Goal: Transaction & Acquisition: Subscribe to service/newsletter

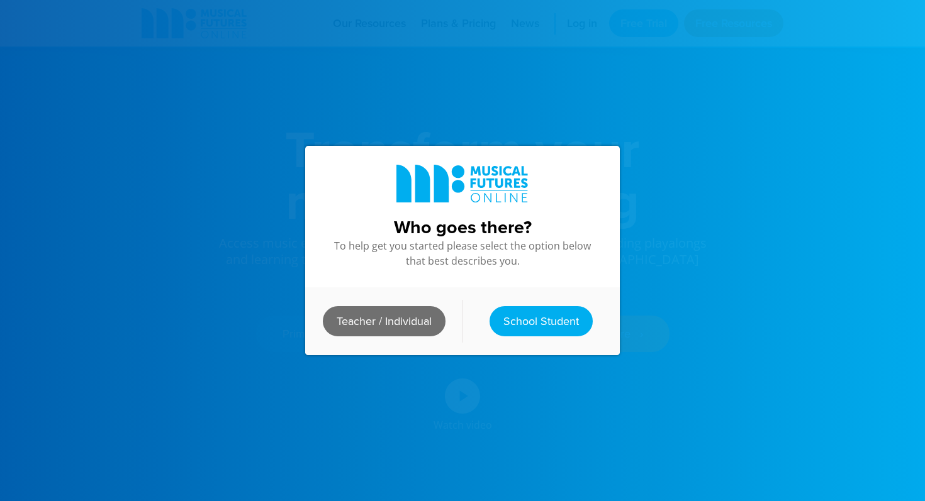
click at [433, 323] on link "Teacher / Individual" at bounding box center [384, 321] width 123 height 30
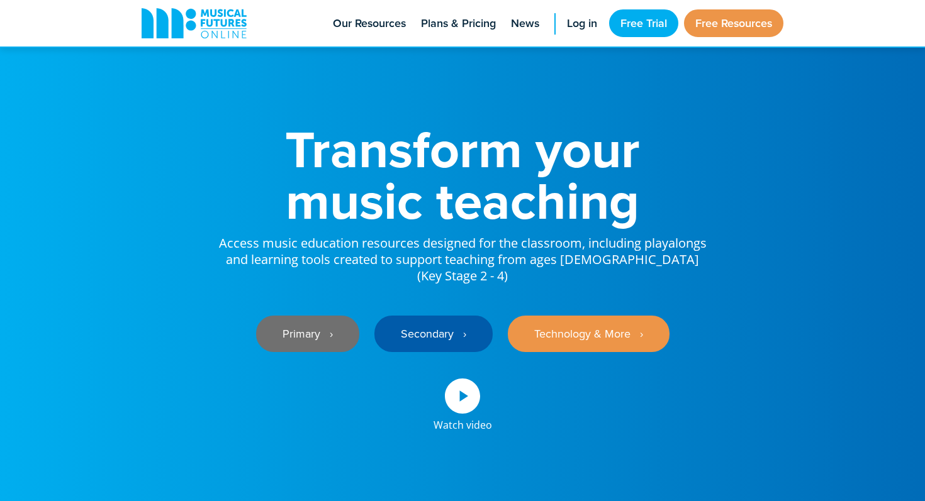
click at [345, 316] on link "Primary ‎‏‏‎ ‎ ›" at bounding box center [307, 334] width 103 height 36
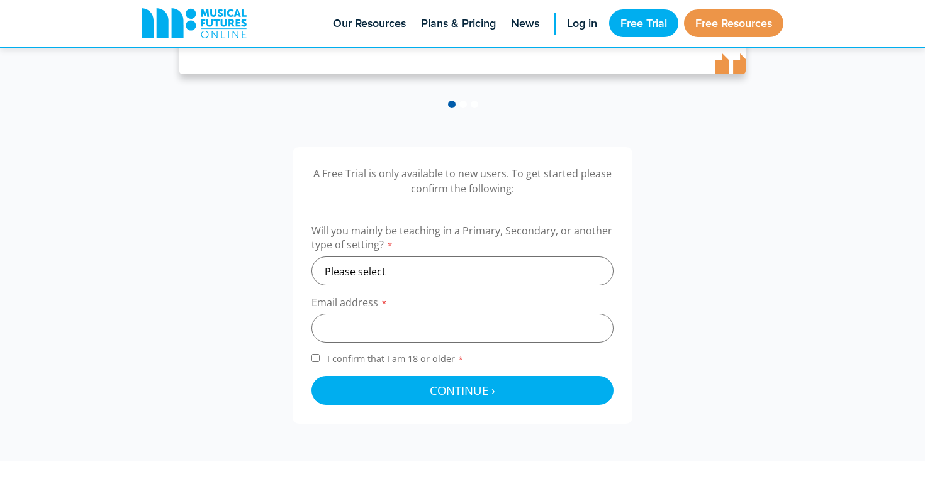
scroll to position [316, 0]
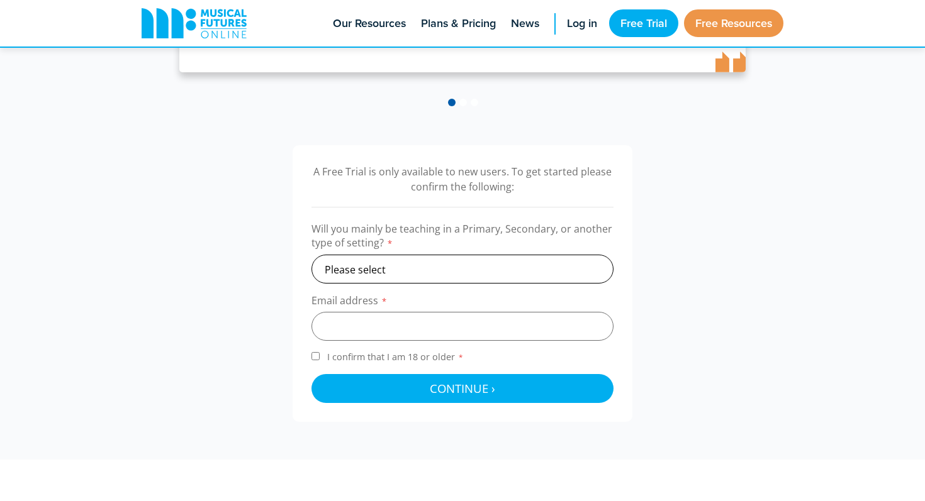
click at [464, 276] on select "Please select Primary Secondary Other" at bounding box center [462, 269] width 302 height 29
select select "primary"
click at [311, 255] on select "Please select Primary Secondary Other" at bounding box center [462, 269] width 302 height 29
click at [466, 324] on input "email" at bounding box center [462, 326] width 302 height 29
type input "[EMAIL_ADDRESS][DOMAIN_NAME]"
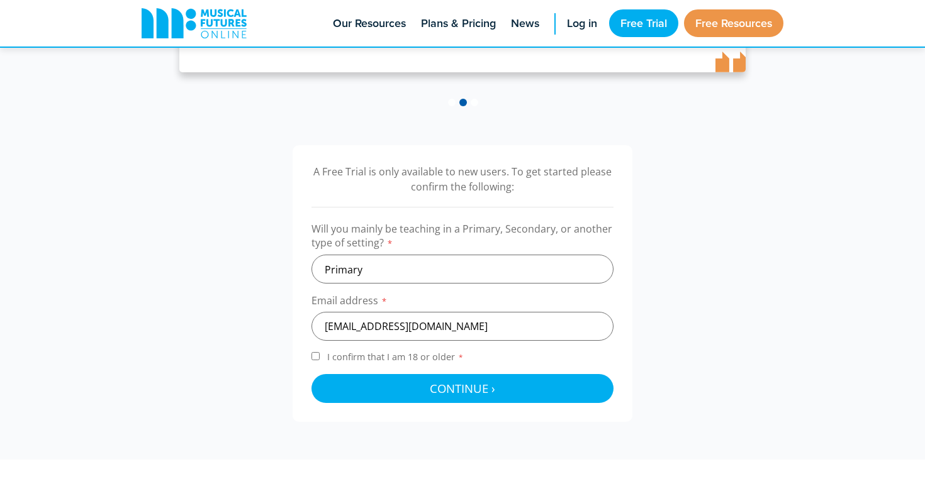
click at [320, 357] on label "I confirm that I am 18 or older *" at bounding box center [462, 359] width 302 height 17
click at [320, 357] on input "I confirm that I am 18 or older *" at bounding box center [315, 356] width 8 height 8
checkbox input "true"
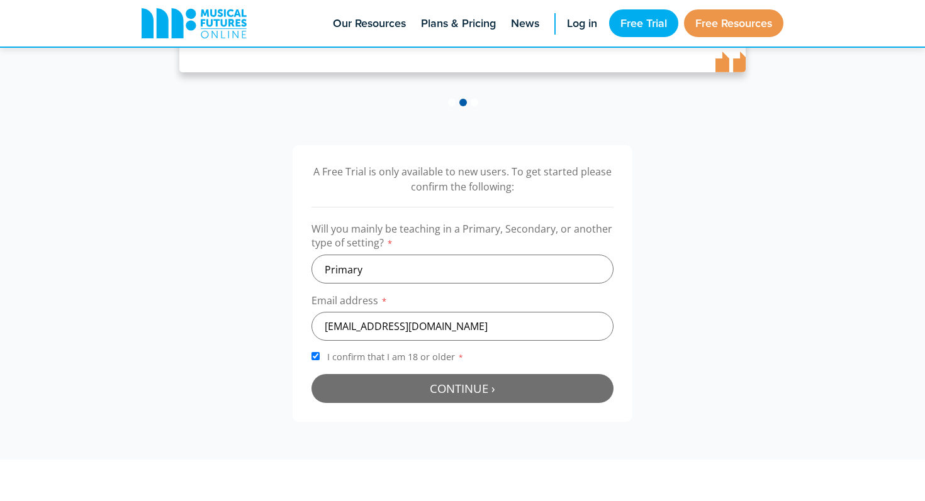
click at [364, 383] on button "Continue › Checking your details..." at bounding box center [462, 388] width 302 height 29
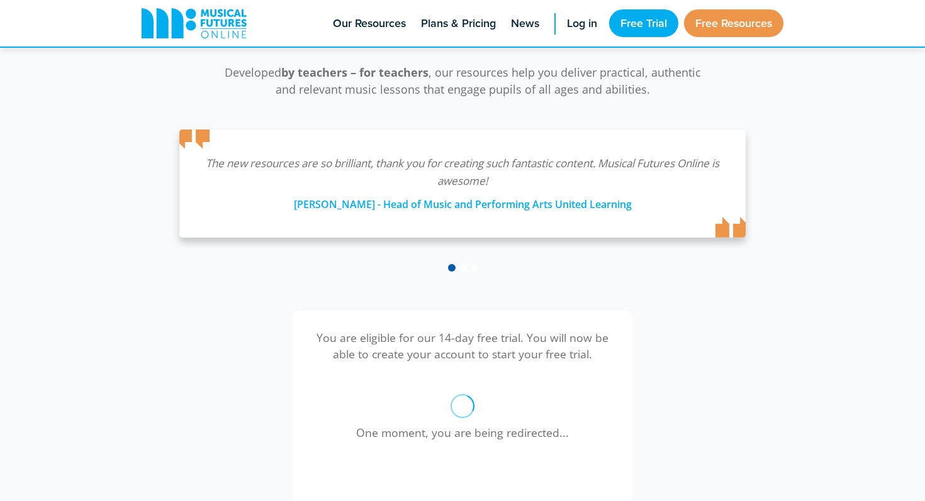
scroll to position [148, 0]
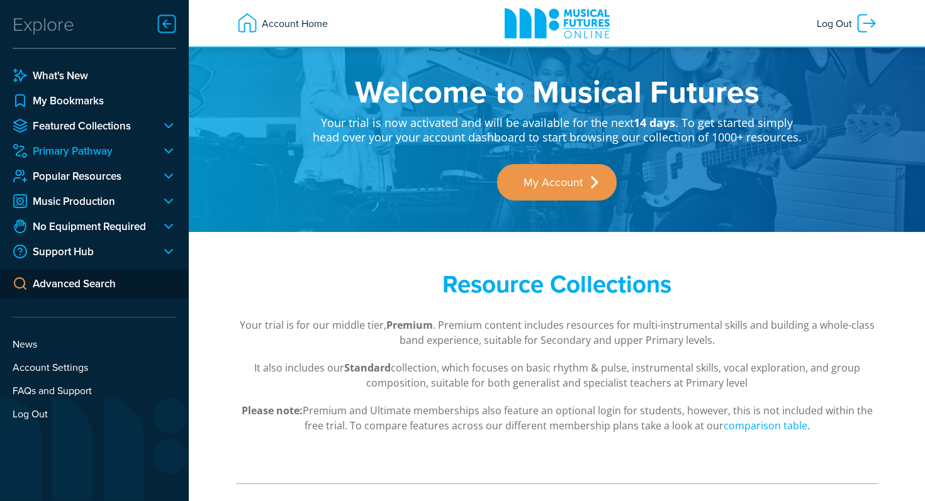
click at [100, 148] on link "Primary Pathway" at bounding box center [82, 150] width 138 height 15
